Goal: Task Accomplishment & Management: Manage account settings

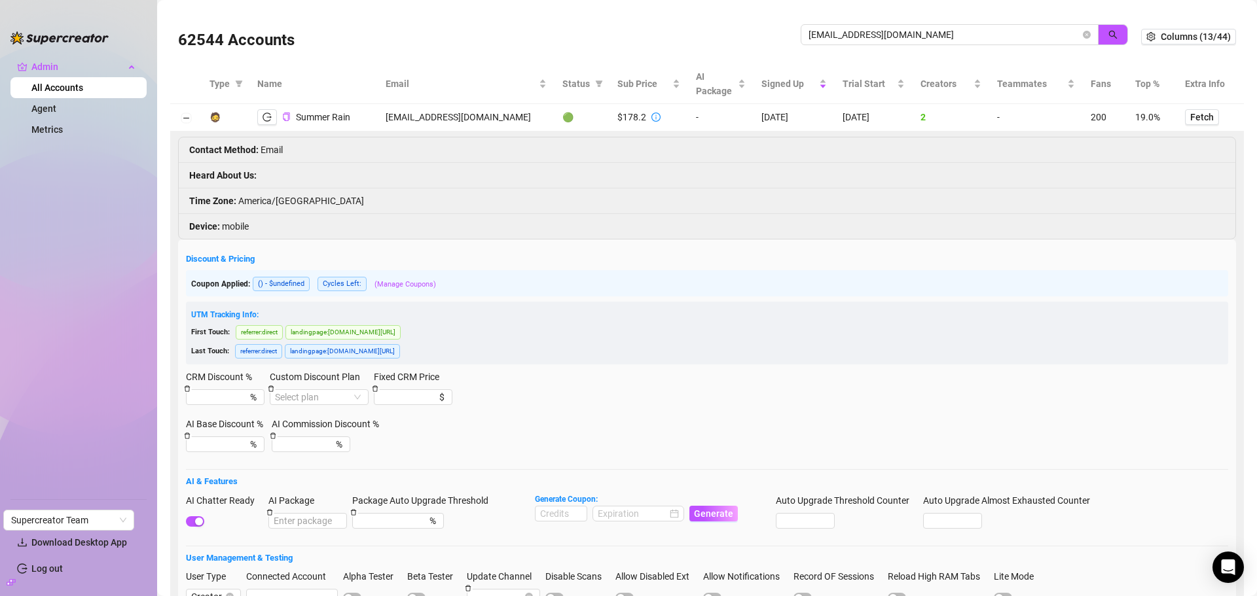
drag, startPoint x: 866, startPoint y: 36, endPoint x: 754, endPoint y: 33, distance: 112.0
click at [754, 33] on div "62544 Accounts [EMAIL_ADDRESS][DOMAIN_NAME]" at bounding box center [659, 36] width 963 height 45
click at [1098, 38] on button "button" at bounding box center [1113, 34] width 30 height 21
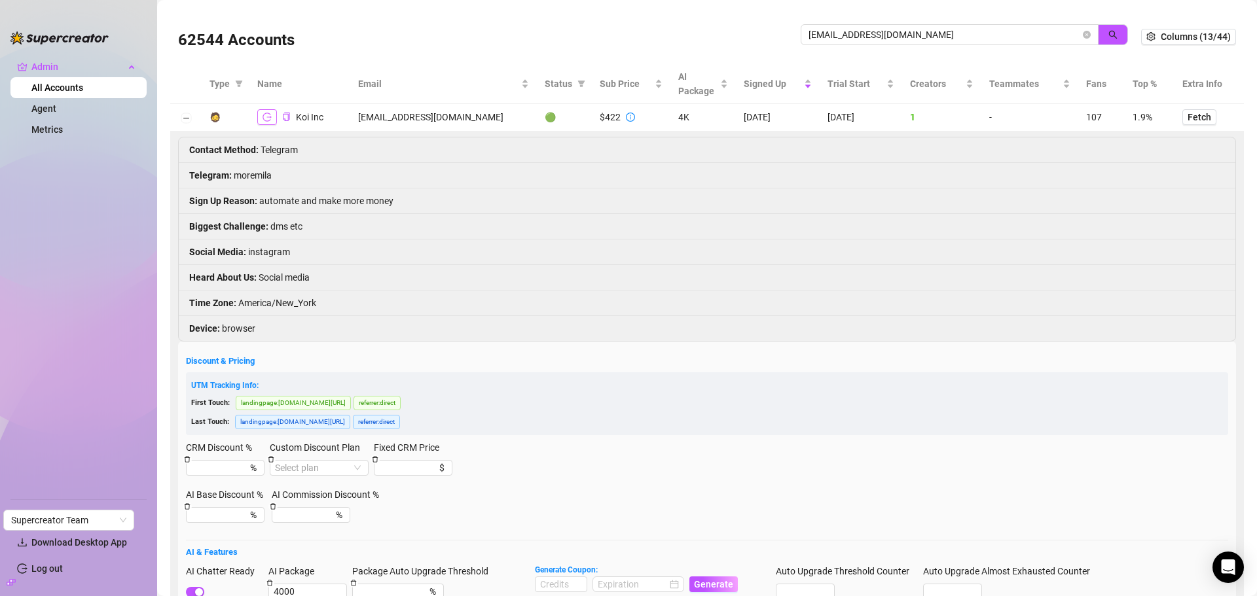
type input "[EMAIL_ADDRESS][DOMAIN_NAME]"
click at [268, 117] on icon "logout" at bounding box center [267, 117] width 9 height 9
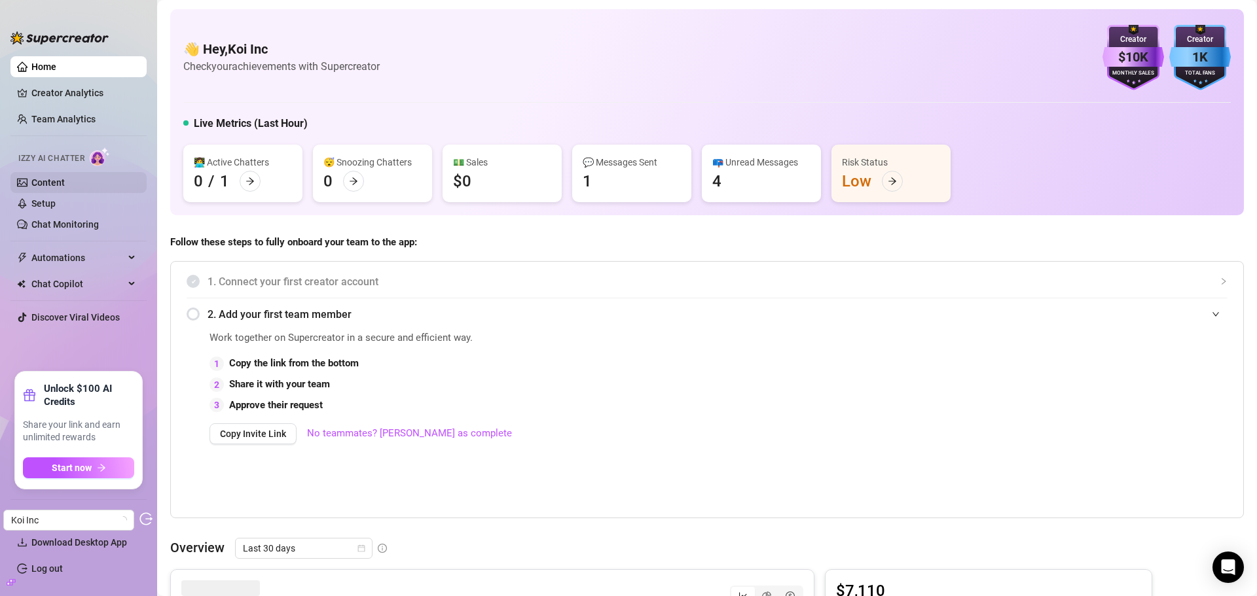
click at [49, 180] on link "Content" at bounding box center [47, 182] width 33 height 10
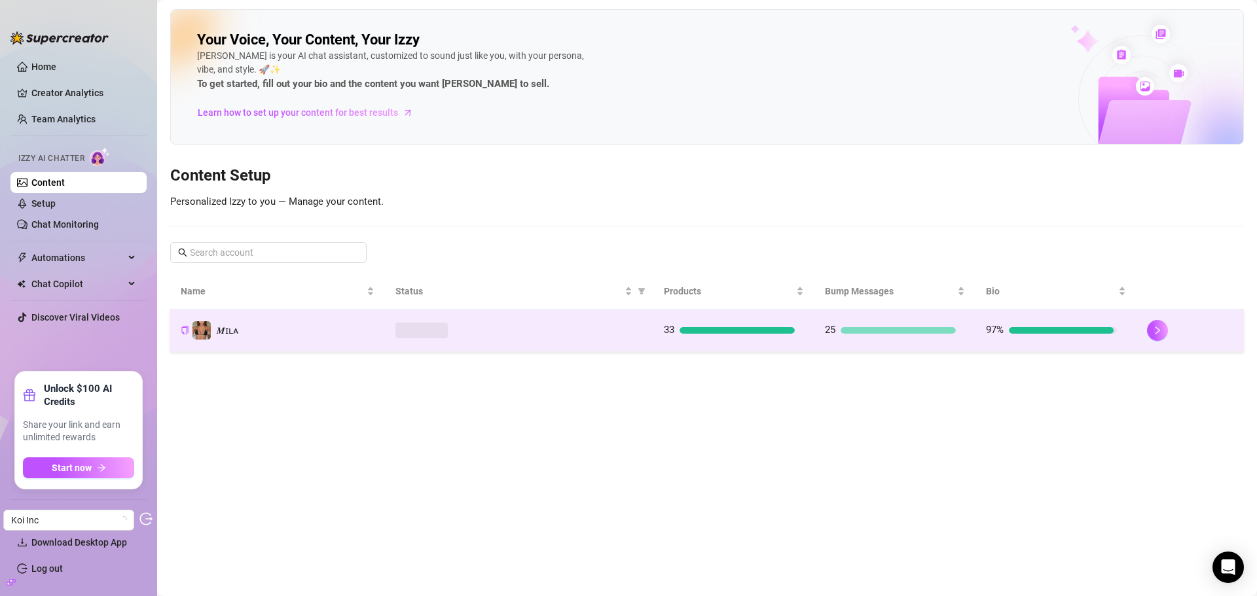
click at [558, 326] on div at bounding box center [518, 331] width 247 height 16
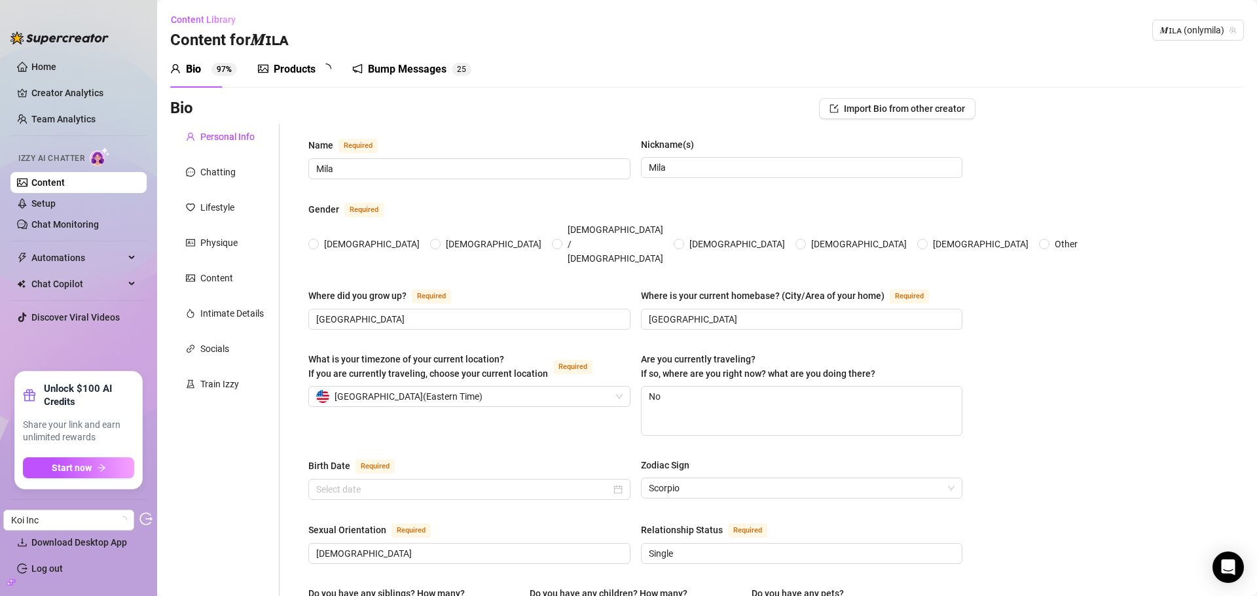
radio input "true"
type input "[DATE]"
click at [310, 61] on div "Products 3 3" at bounding box center [299, 69] width 82 height 37
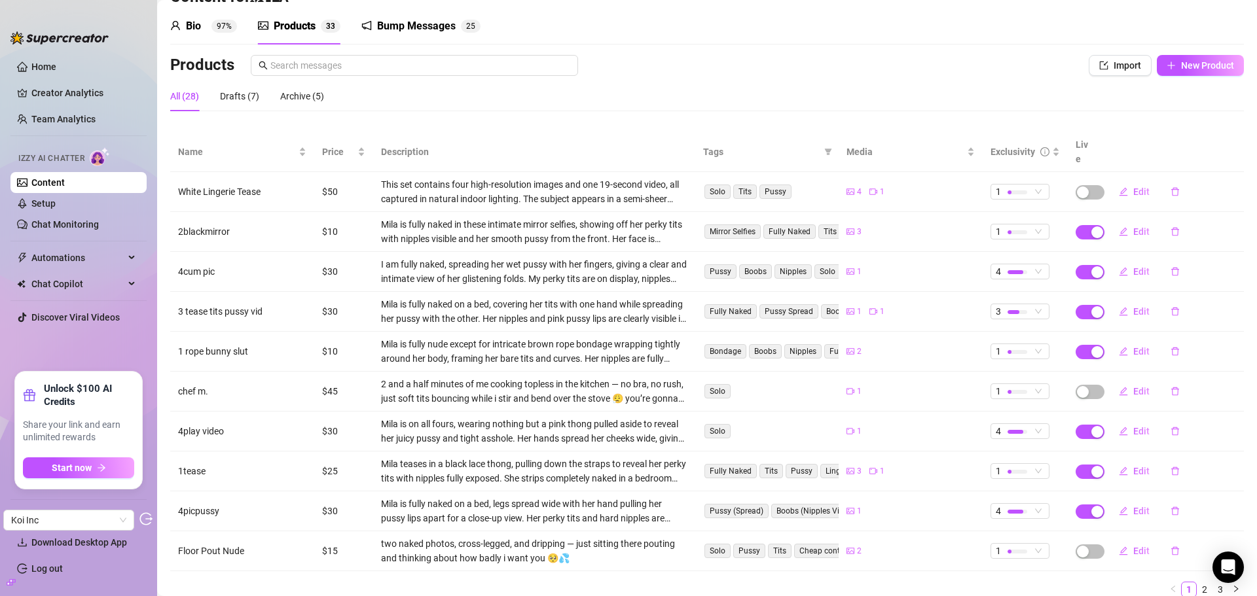
scroll to position [80, 0]
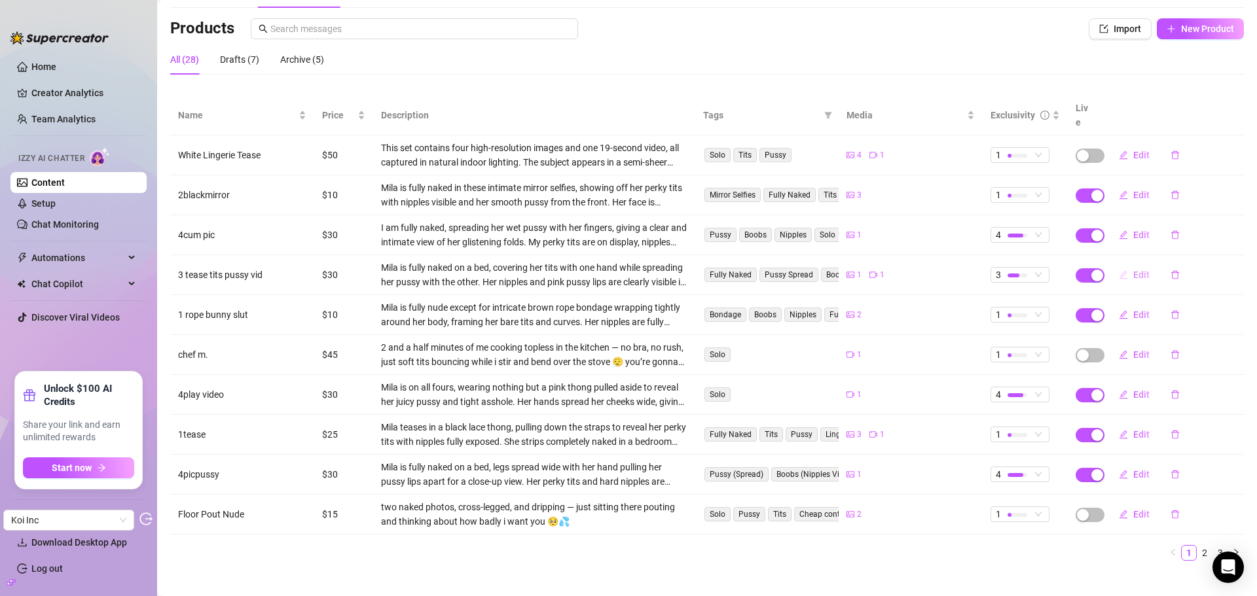
click at [1133, 270] on span "Edit" at bounding box center [1141, 275] width 16 height 10
type textarea "One hand on my tits, one hand on my pussy… which one do you want me to finish w…"
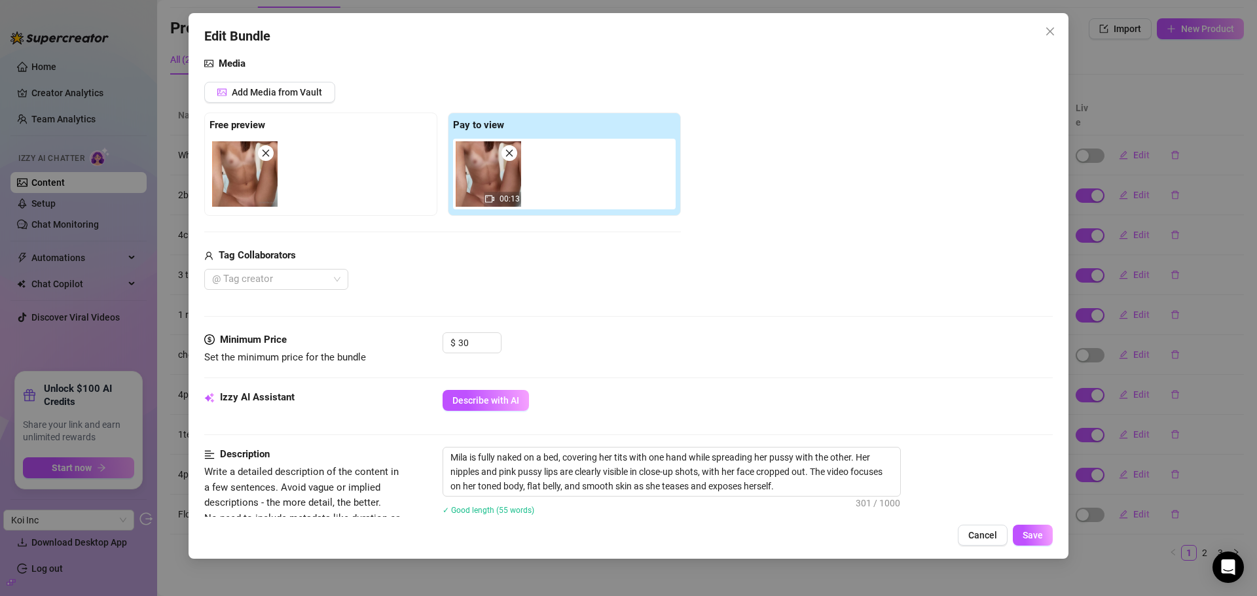
scroll to position [196, 0]
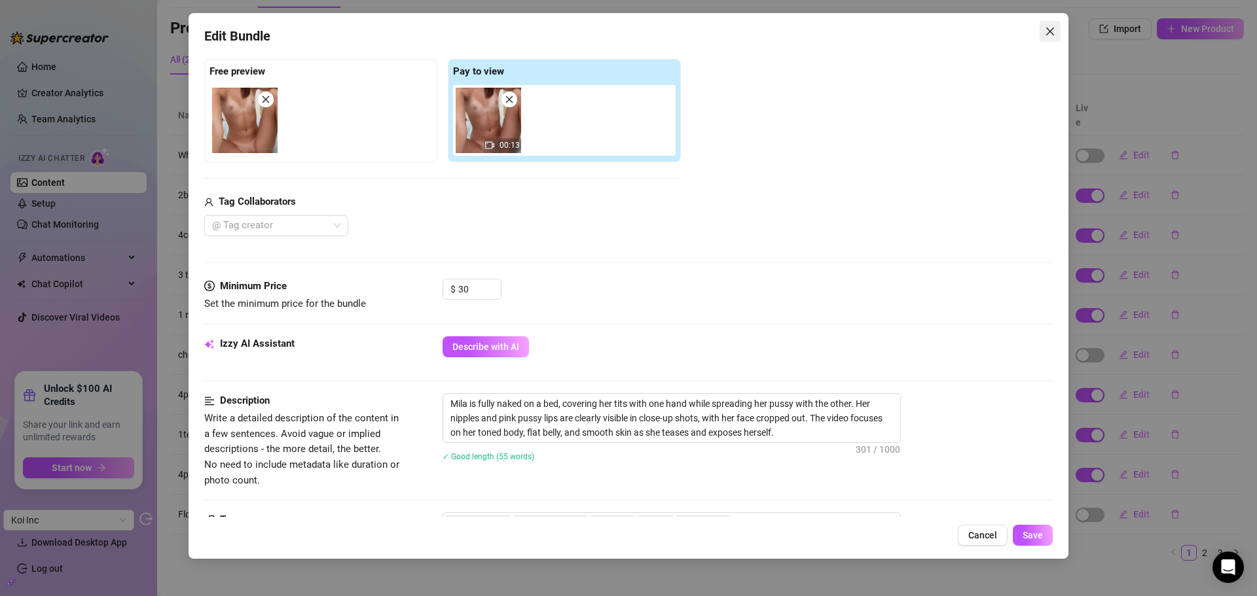
click at [1052, 30] on icon "close" at bounding box center [1050, 31] width 8 height 8
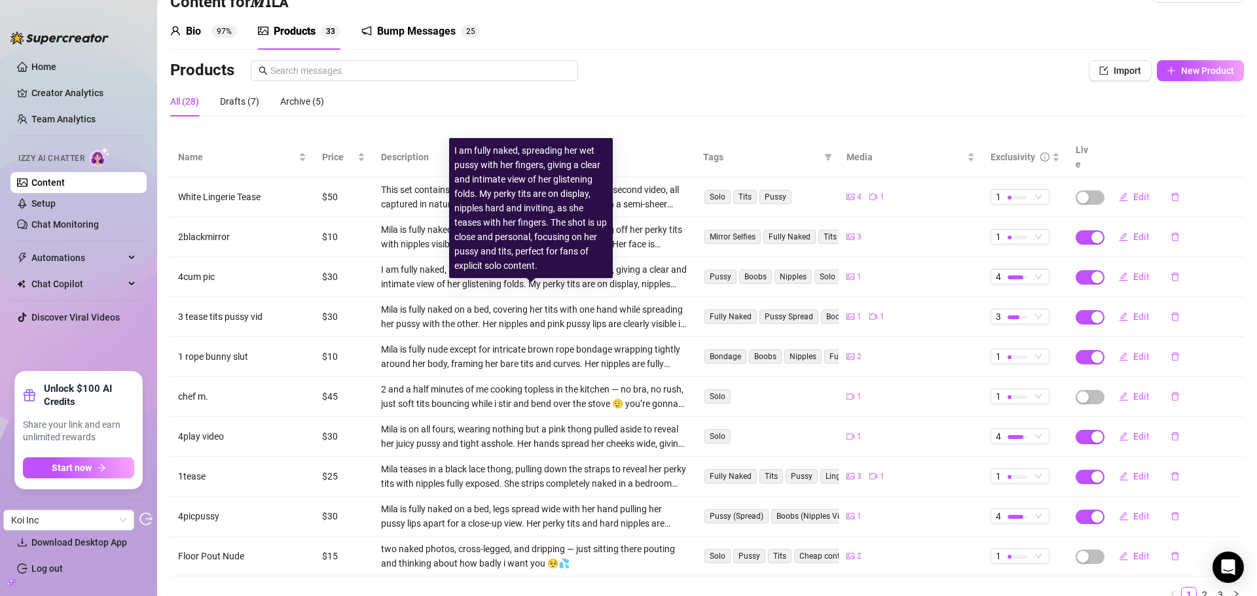
scroll to position [0, 0]
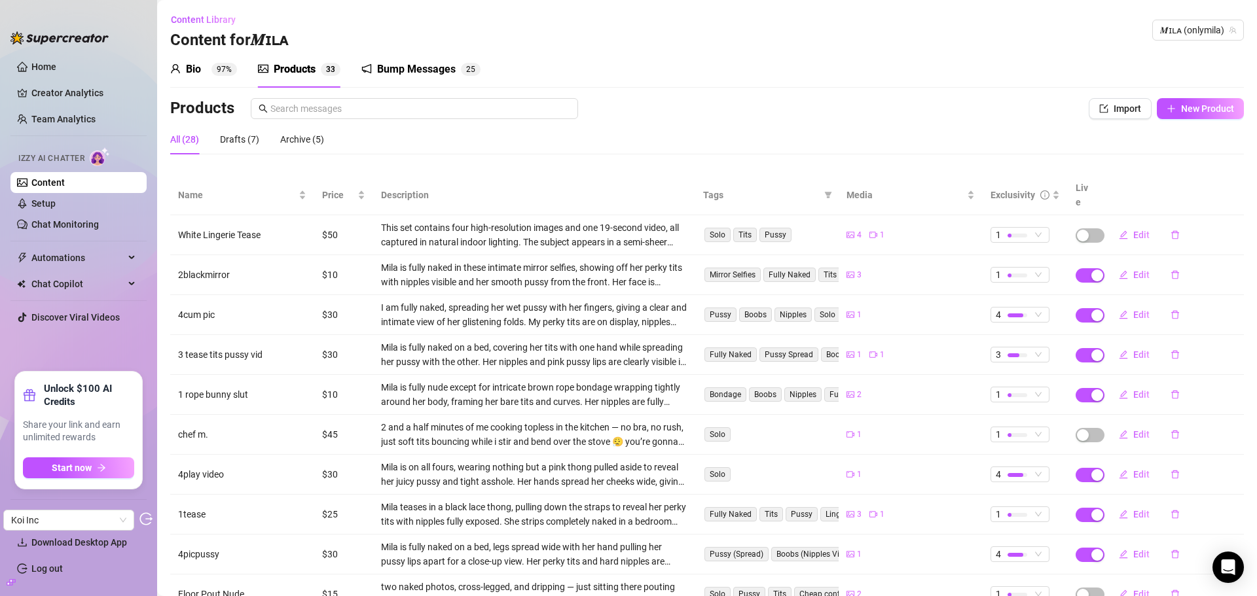
click at [416, 68] on div "Bump Messages" at bounding box center [416, 70] width 79 height 16
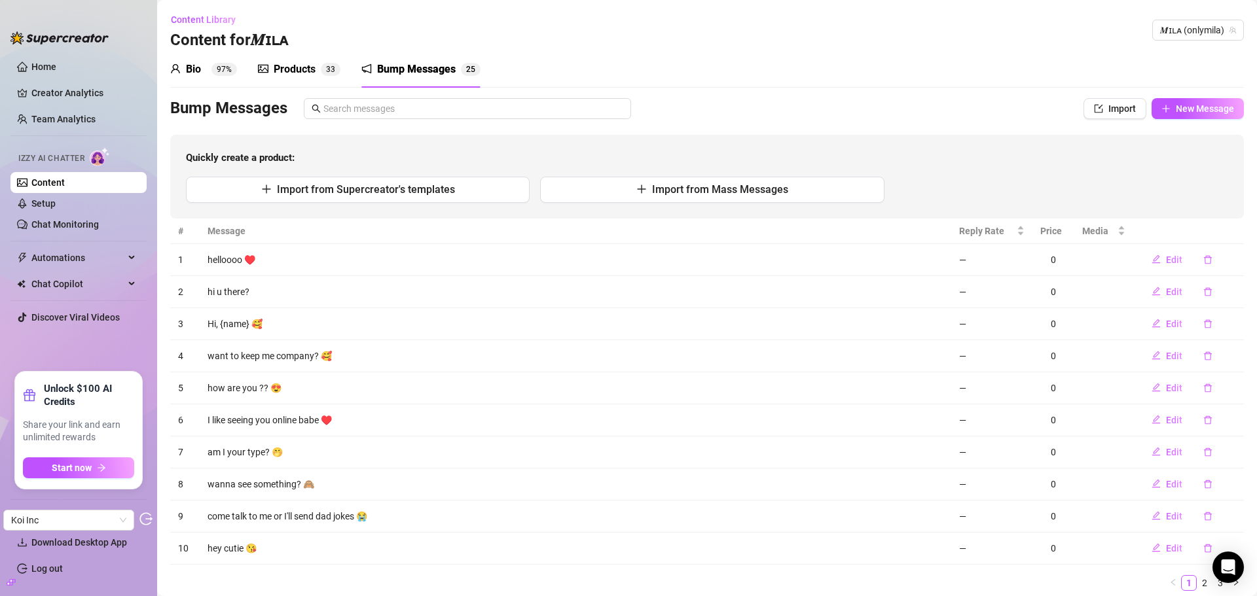
drag, startPoint x: 325, startPoint y: 65, endPoint x: 484, endPoint y: 60, distance: 159.2
click at [325, 65] on sup "3 3" at bounding box center [331, 69] width 20 height 13
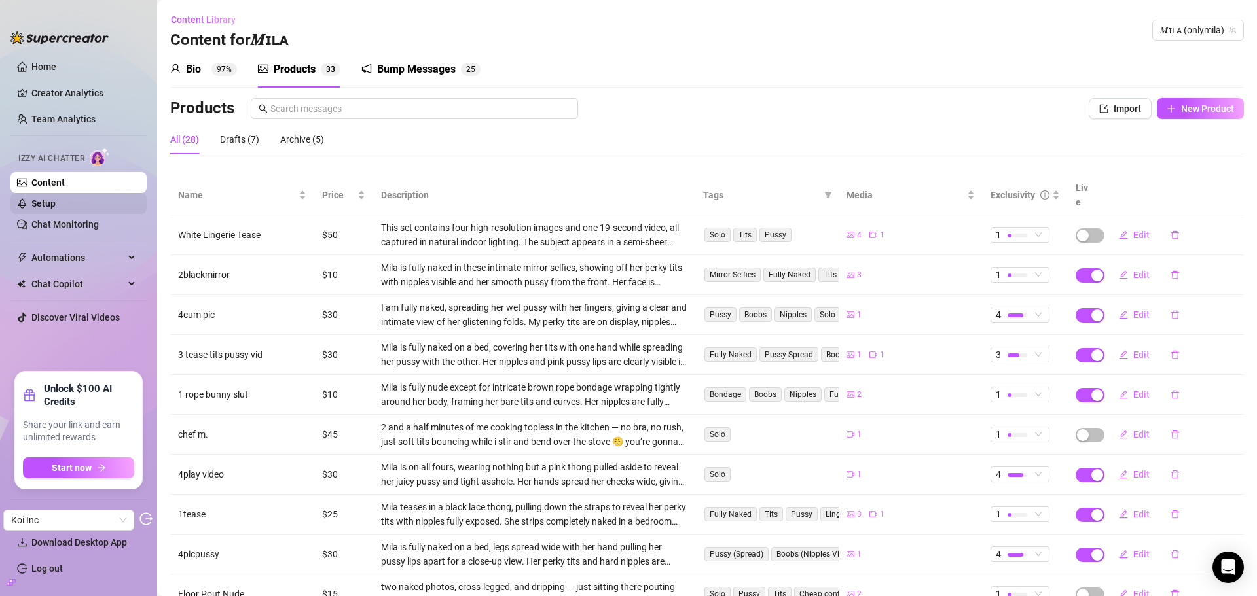
click at [56, 208] on link "Setup" at bounding box center [43, 203] width 24 height 10
